Goal: Task Accomplishment & Management: Manage account settings

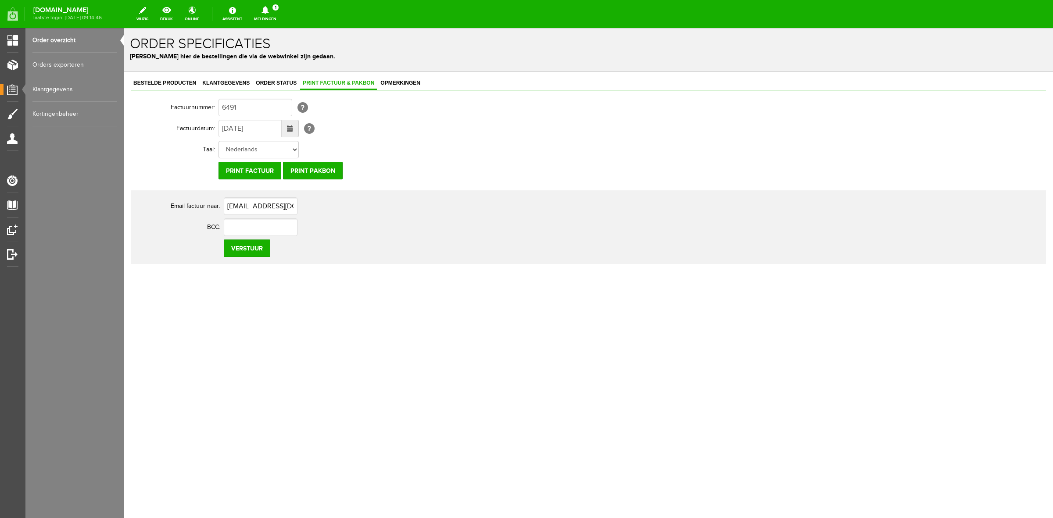
click at [278, 23] on link "Meldingen 1 Nieuwe orders Er is een nieuwe order( #6496 ) geplaatst door [PERSO…" at bounding box center [265, 13] width 33 height 19
click at [279, 52] on link "Er is een nieuwe order( #6496 ) geplaatst door [PERSON_NAME]" at bounding box center [265, 55] width 86 height 18
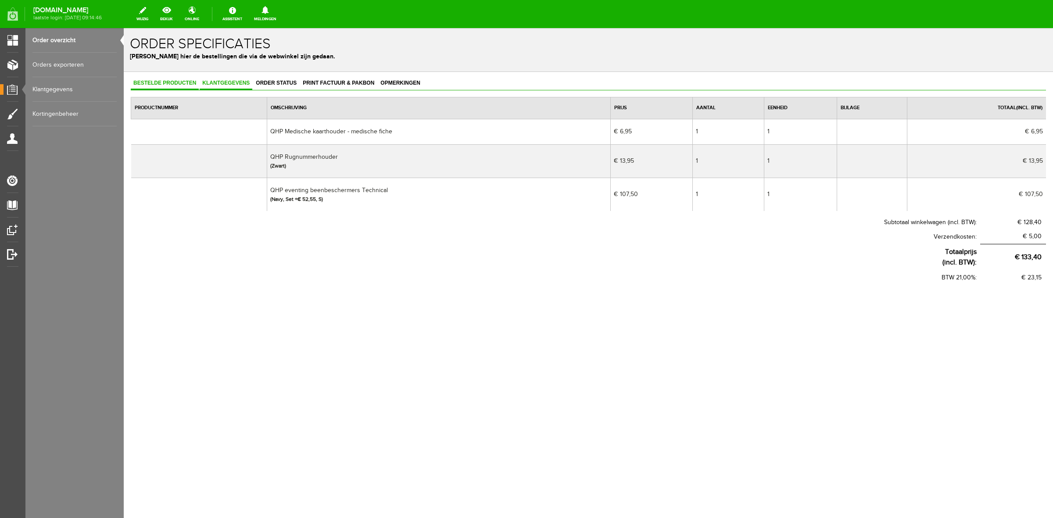
click at [220, 79] on link "Klantgegevens" at bounding box center [226, 83] width 53 height 13
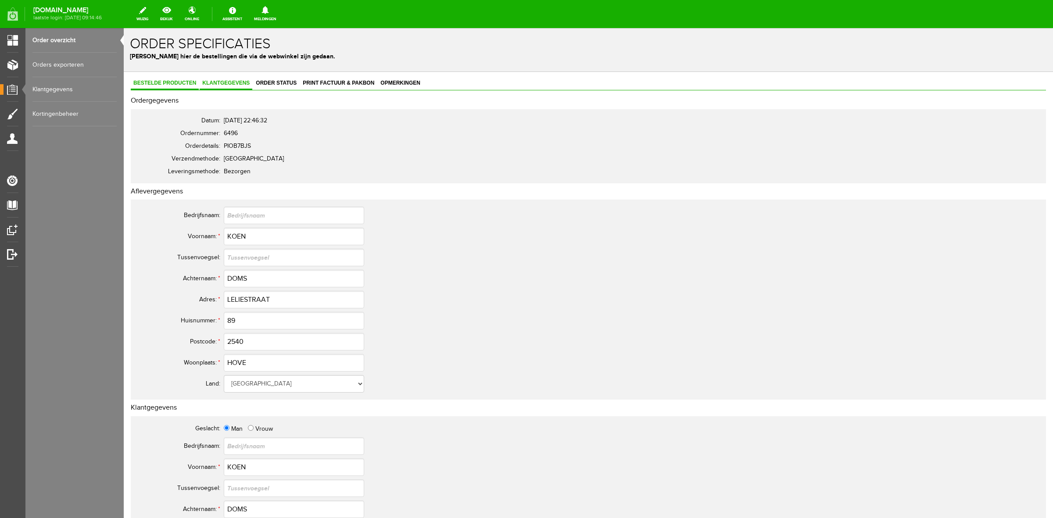
click at [182, 86] on link "Bestelde producten" at bounding box center [165, 83] width 68 height 13
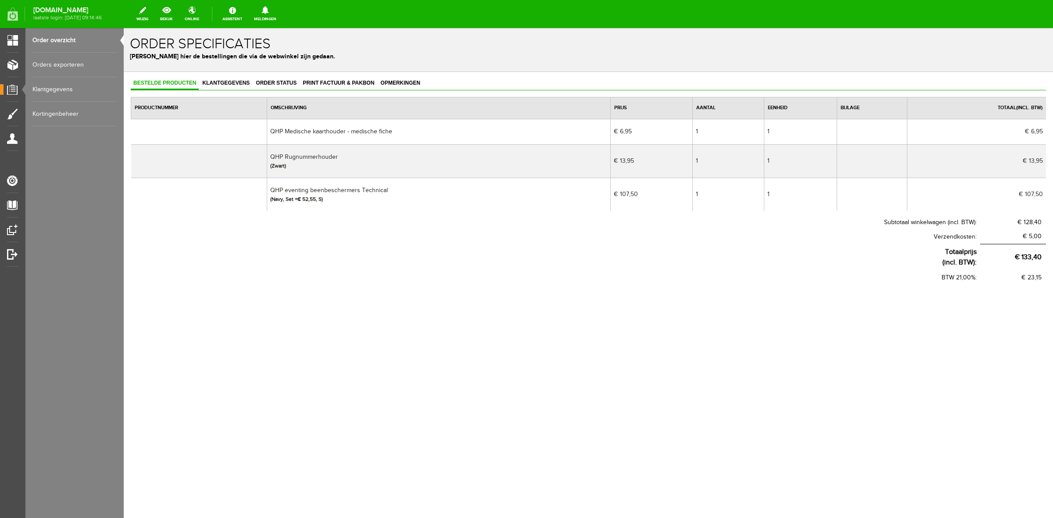
click at [60, 46] on link "Order overzicht" at bounding box center [74, 40] width 84 height 25
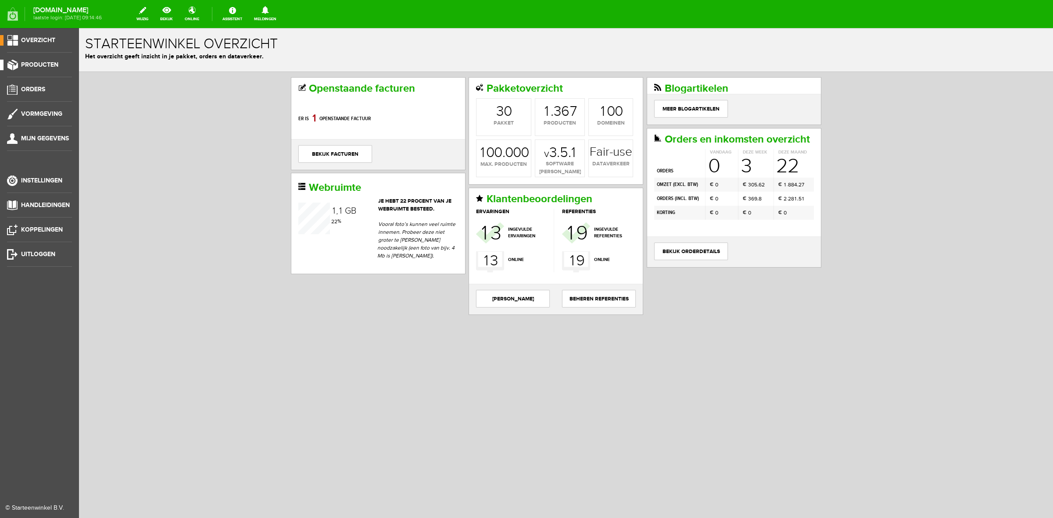
click at [35, 67] on span "Producten" at bounding box center [39, 64] width 37 height 7
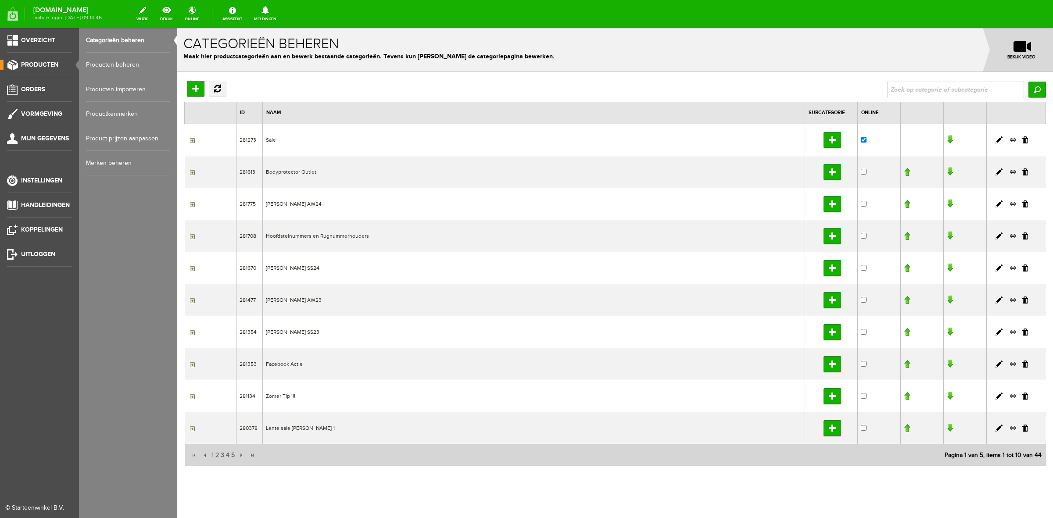
click at [104, 68] on link "Producten beheren" at bounding box center [128, 65] width 84 height 25
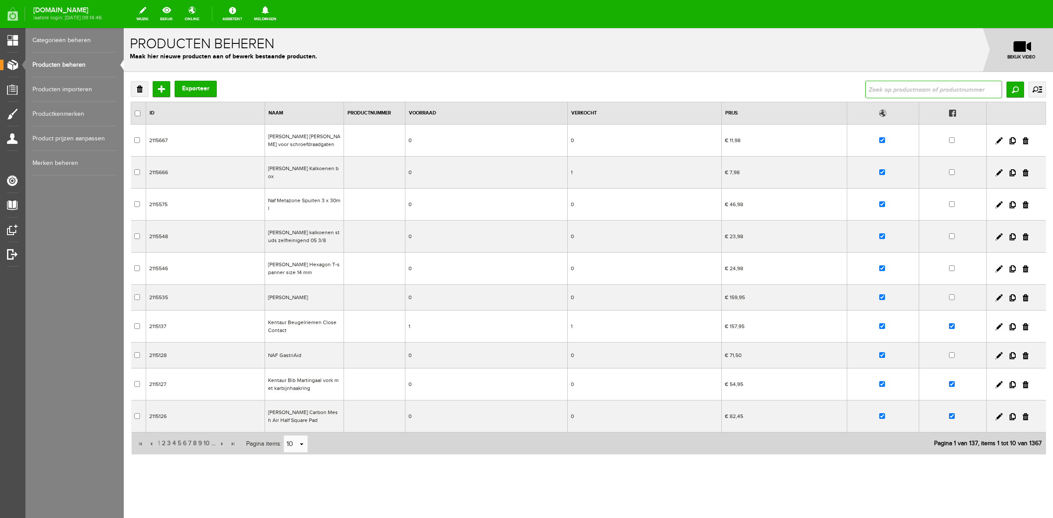
click at [922, 88] on input "text" at bounding box center [933, 90] width 137 height 18
type input "beugelriem"
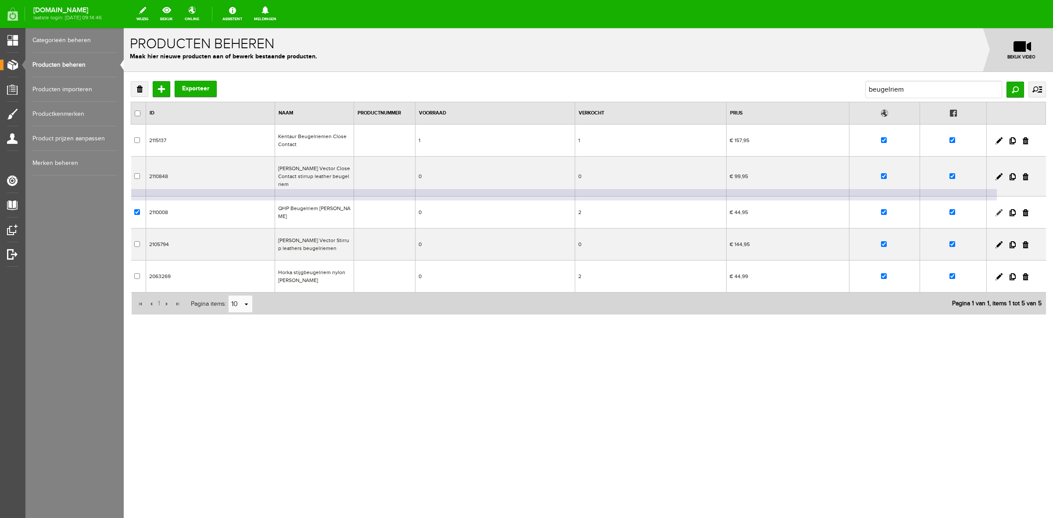
click at [999, 209] on link at bounding box center [998, 212] width 7 height 7
checkbox input "true"
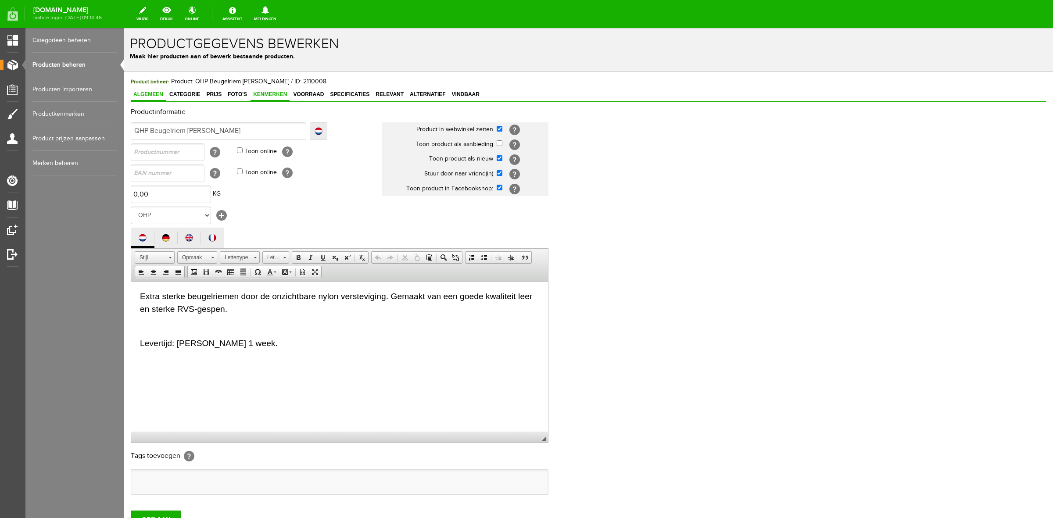
click at [262, 98] on link "Kenmerken" at bounding box center [269, 95] width 39 height 13
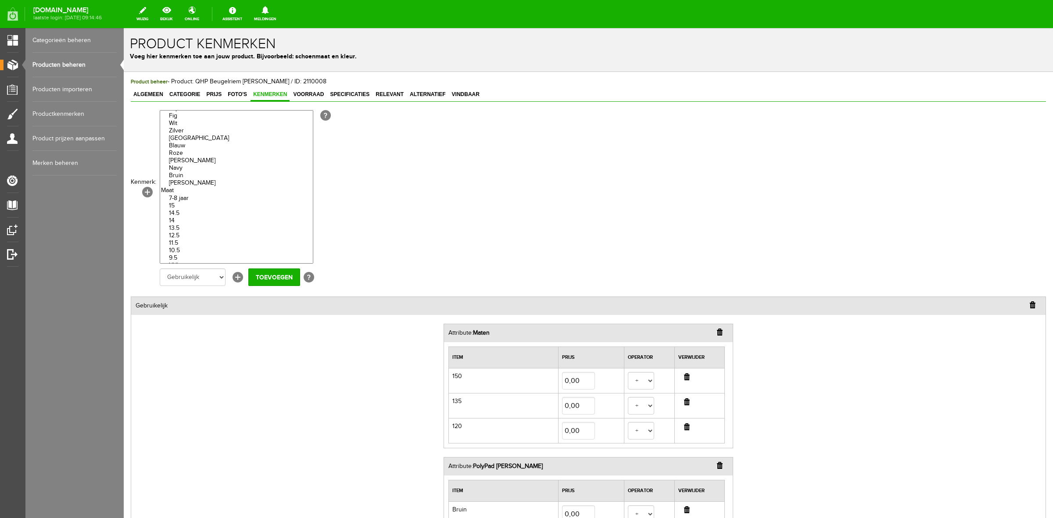
scroll to position [2468, 0]
click at [191, 164] on option "Zwart" at bounding box center [236, 159] width 153 height 7
select select "85327|336137"
click at [191, 156] on option "Bruin" at bounding box center [236, 152] width 153 height 7
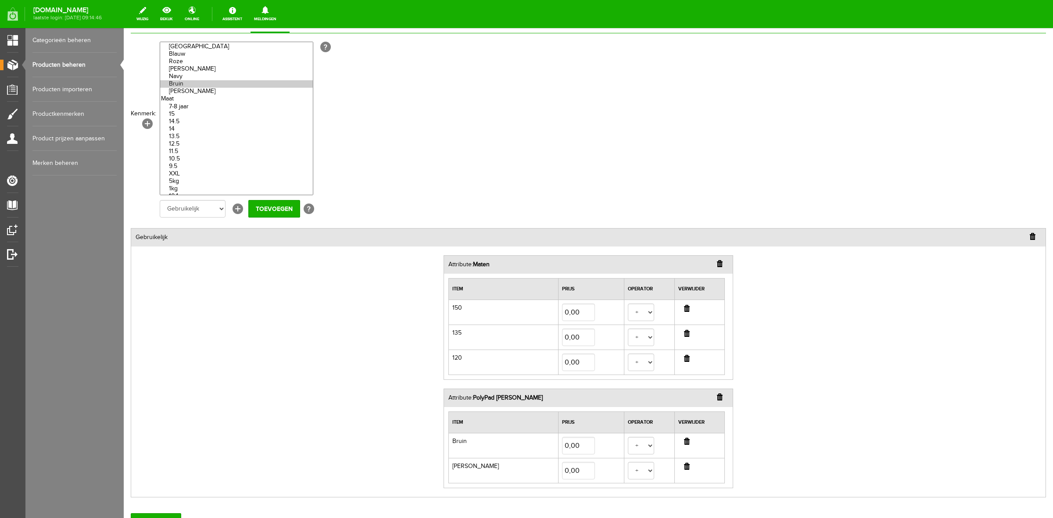
scroll to position [110, 0]
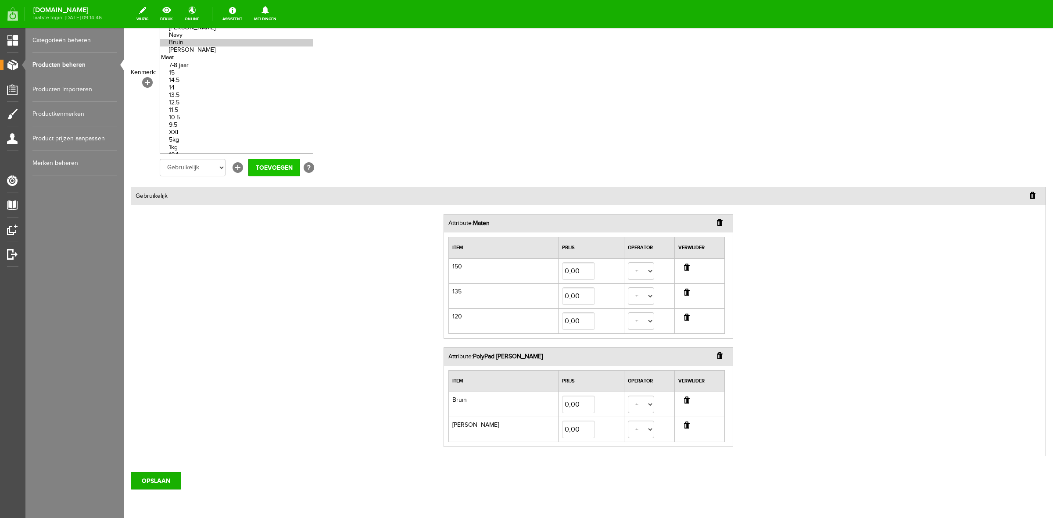
click at [271, 167] on input "Toevoegen" at bounding box center [274, 168] width 52 height 18
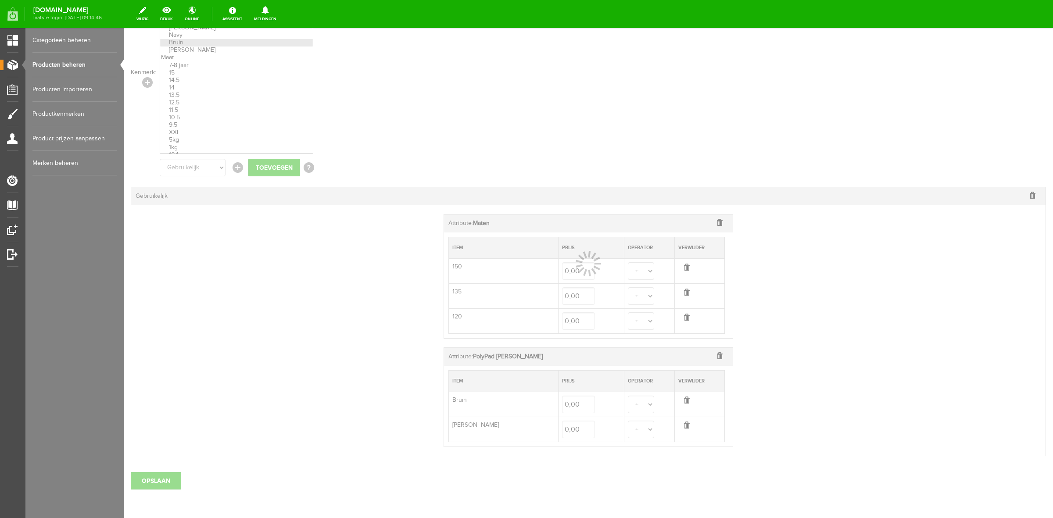
select select
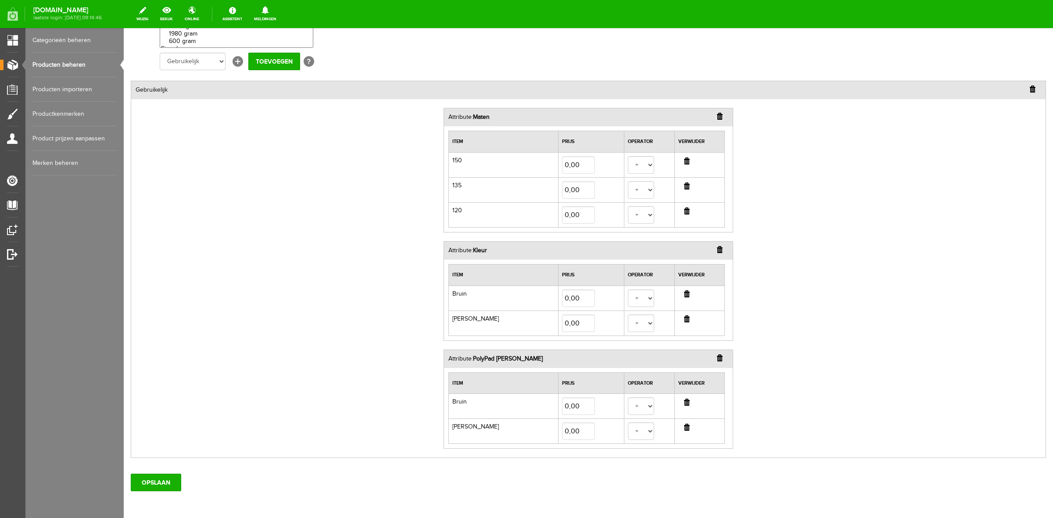
scroll to position [256, 0]
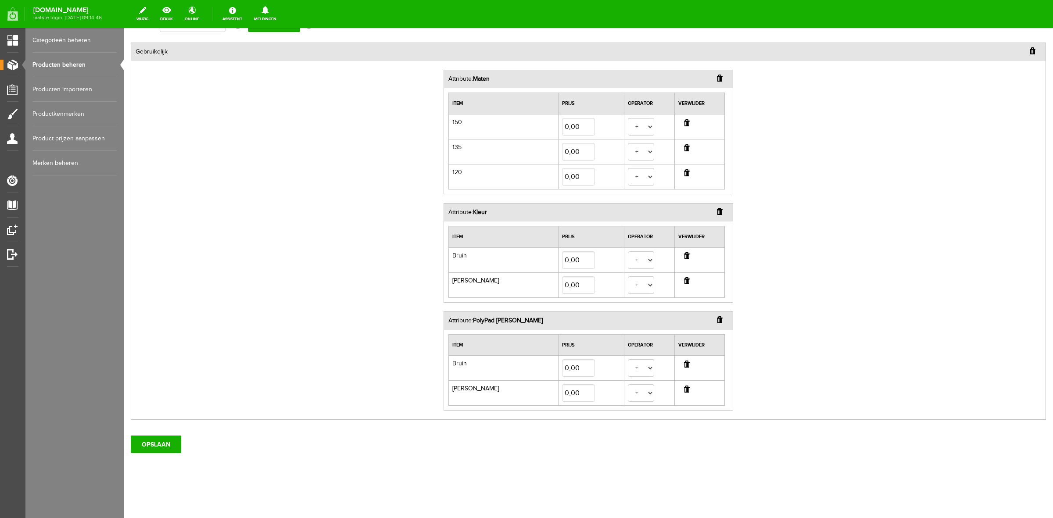
click at [717, 321] on input "button" at bounding box center [720, 319] width 6 height 7
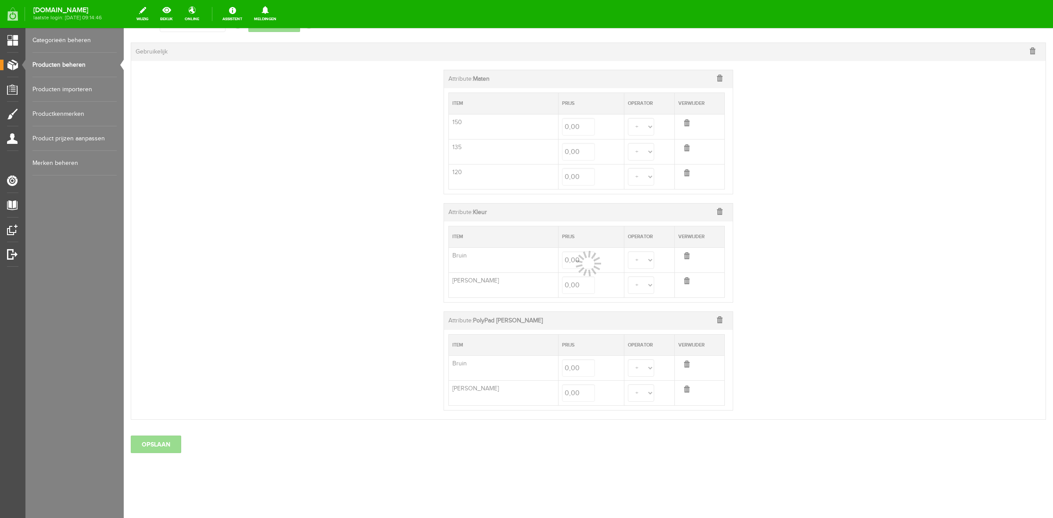
select select
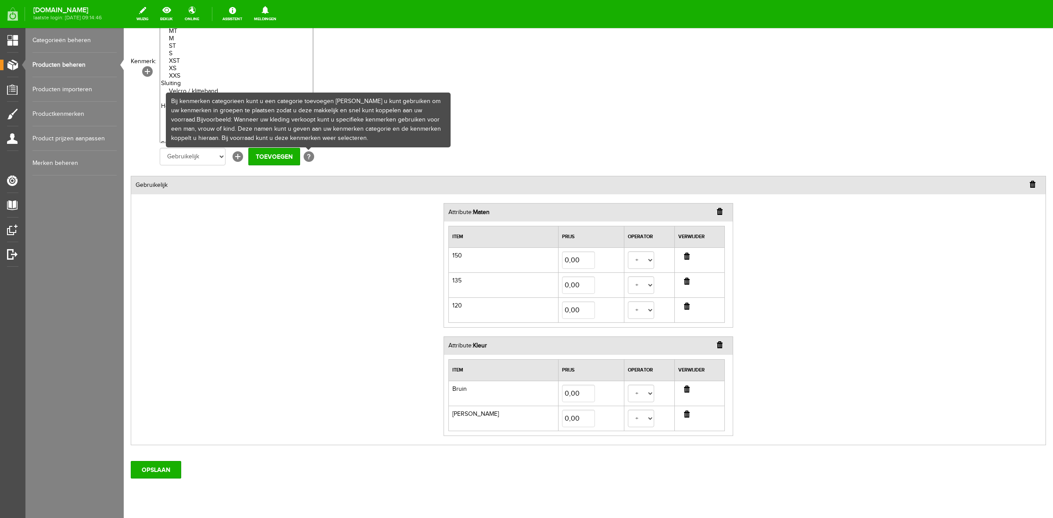
scroll to position [147, 0]
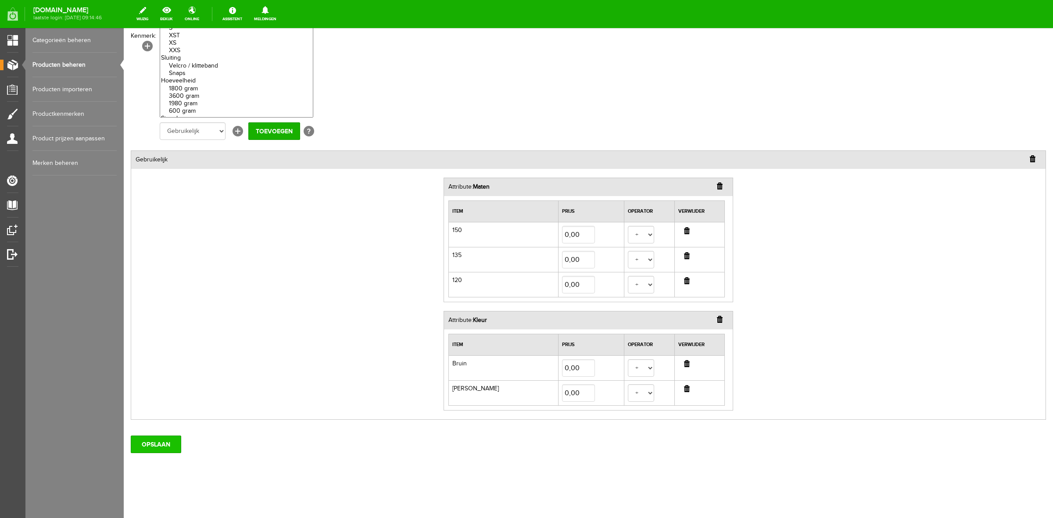
click at [165, 448] on input "OPSLAAN" at bounding box center [156, 445] width 50 height 18
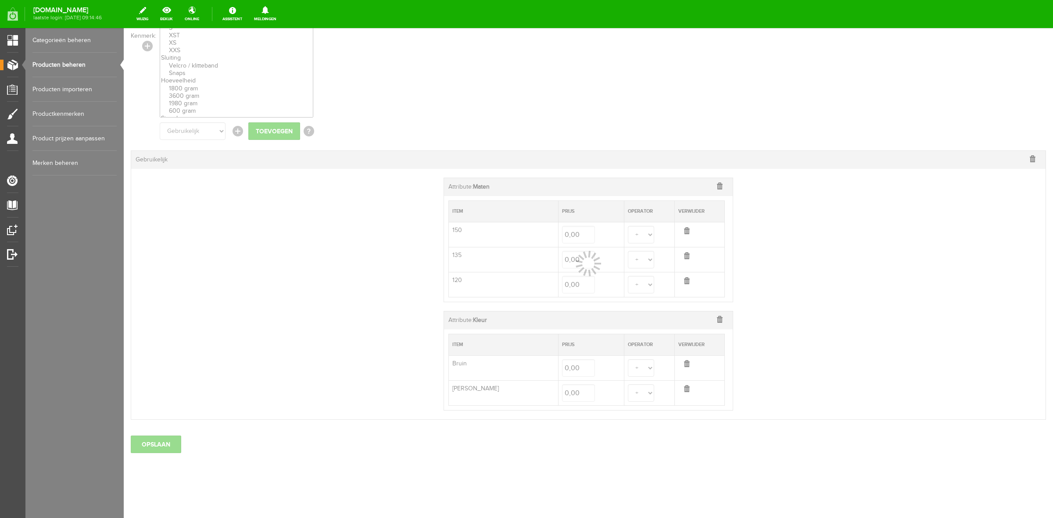
select select
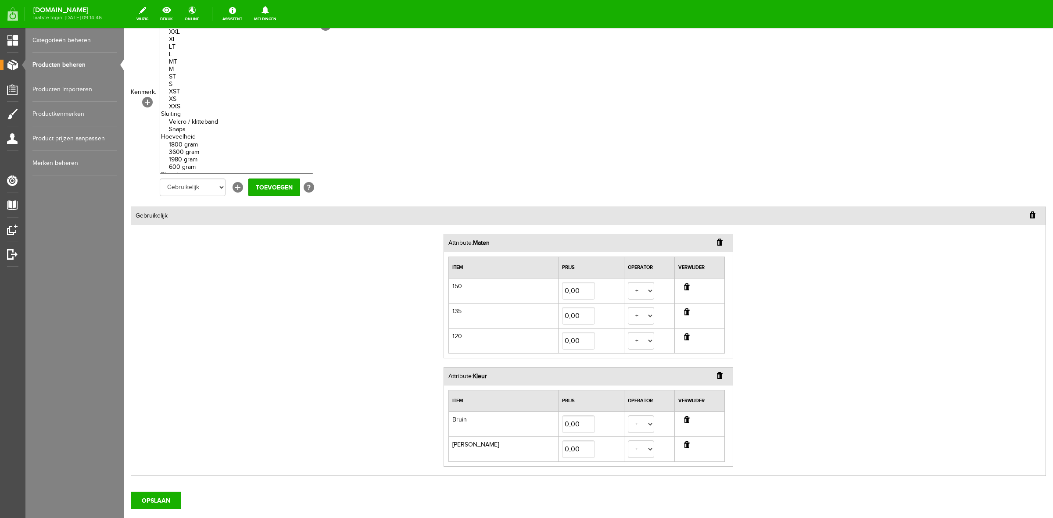
scroll to position [0, 0]
